Goal: Obtain resource: Download file/media

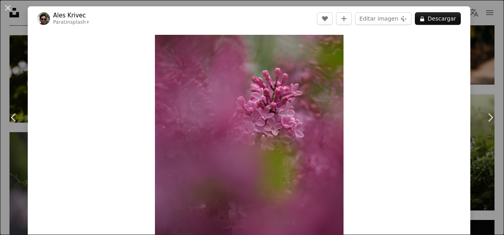
scroll to position [686, 0]
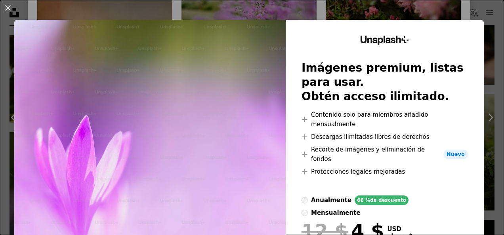
click at [286, 17] on div "An X shape Unsplash+ Imágenes premium, listas para usar. Obtén acceso ilimitado…" at bounding box center [252, 117] width 504 height 235
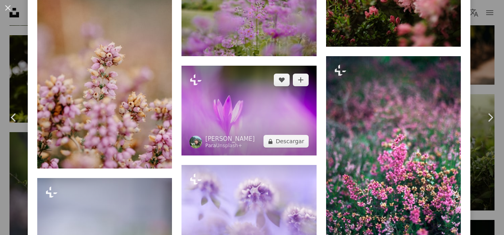
click at [270, 102] on img at bounding box center [248, 111] width 135 height 90
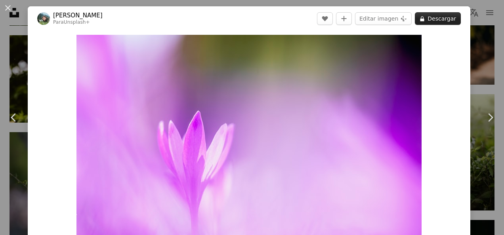
click at [438, 15] on button "A lock Descargar" at bounding box center [438, 18] width 46 height 13
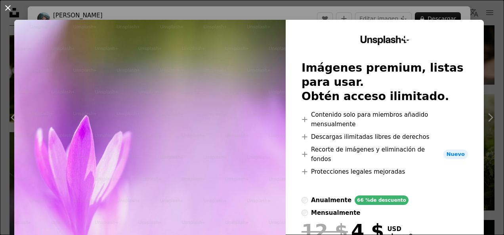
click at [6, 5] on button "An X shape" at bounding box center [8, 8] width 10 height 10
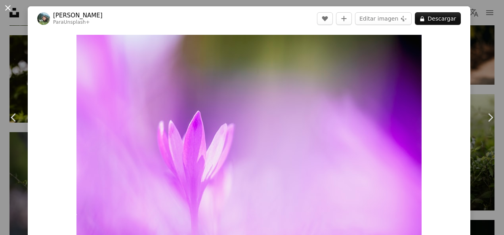
click at [10, 13] on button "An X shape" at bounding box center [8, 8] width 10 height 10
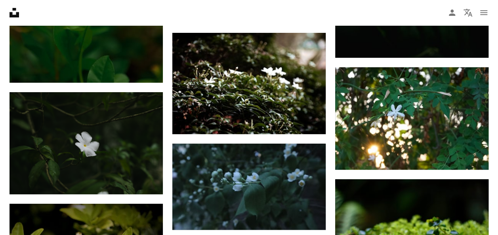
scroll to position [6039, 0]
